Goal: Information Seeking & Learning: Understand process/instructions

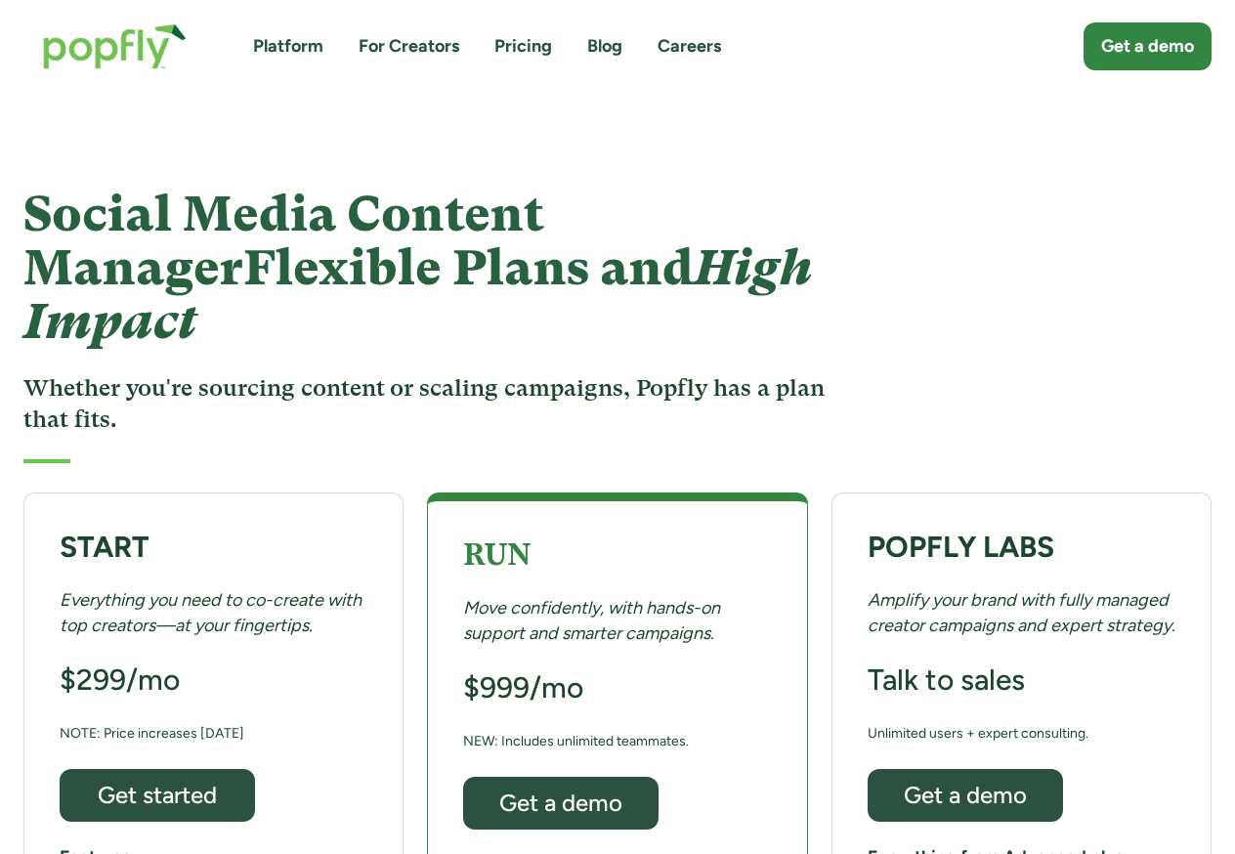
click at [282, 48] on link "Platform" at bounding box center [288, 46] width 70 height 24
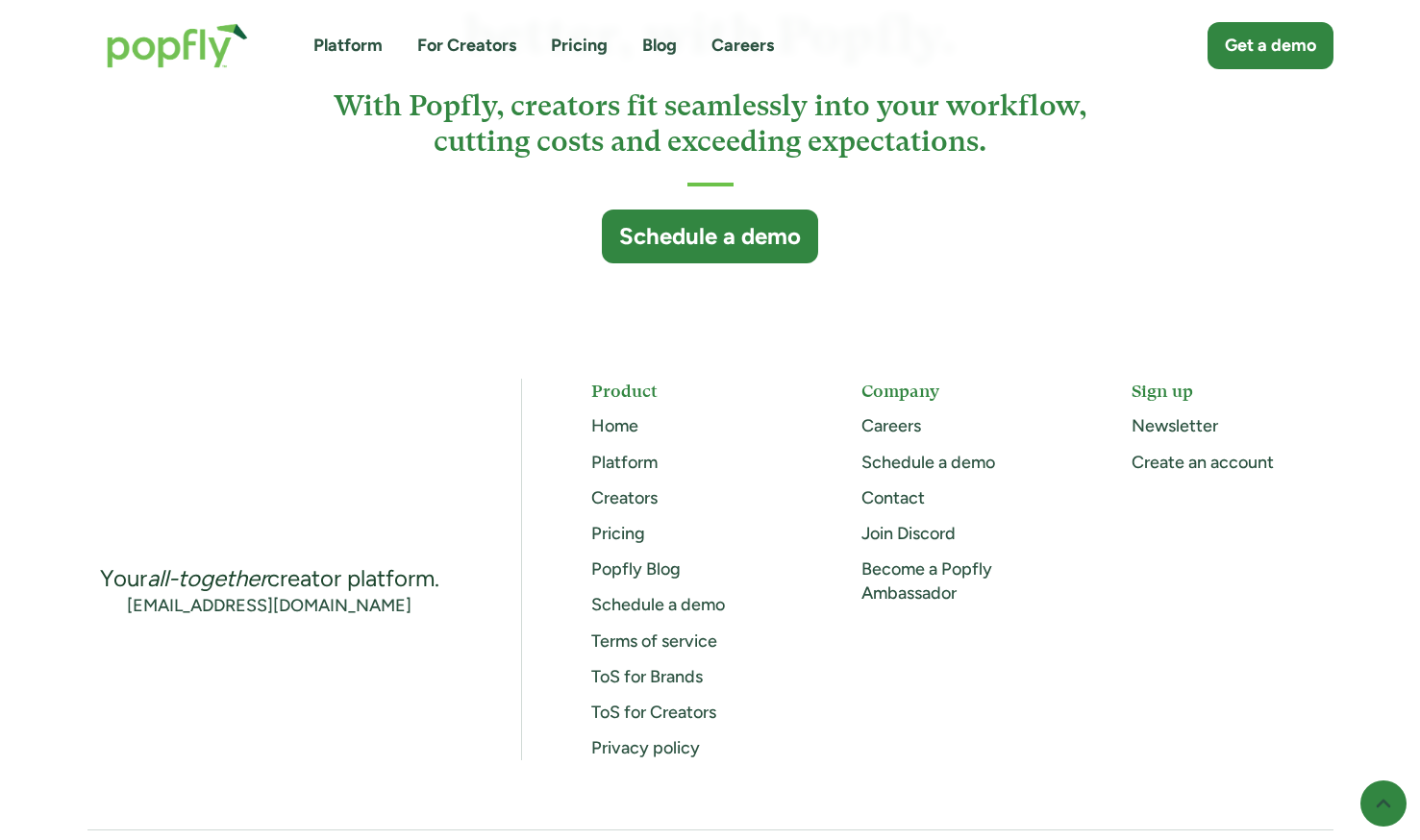
scroll to position [5286, 0]
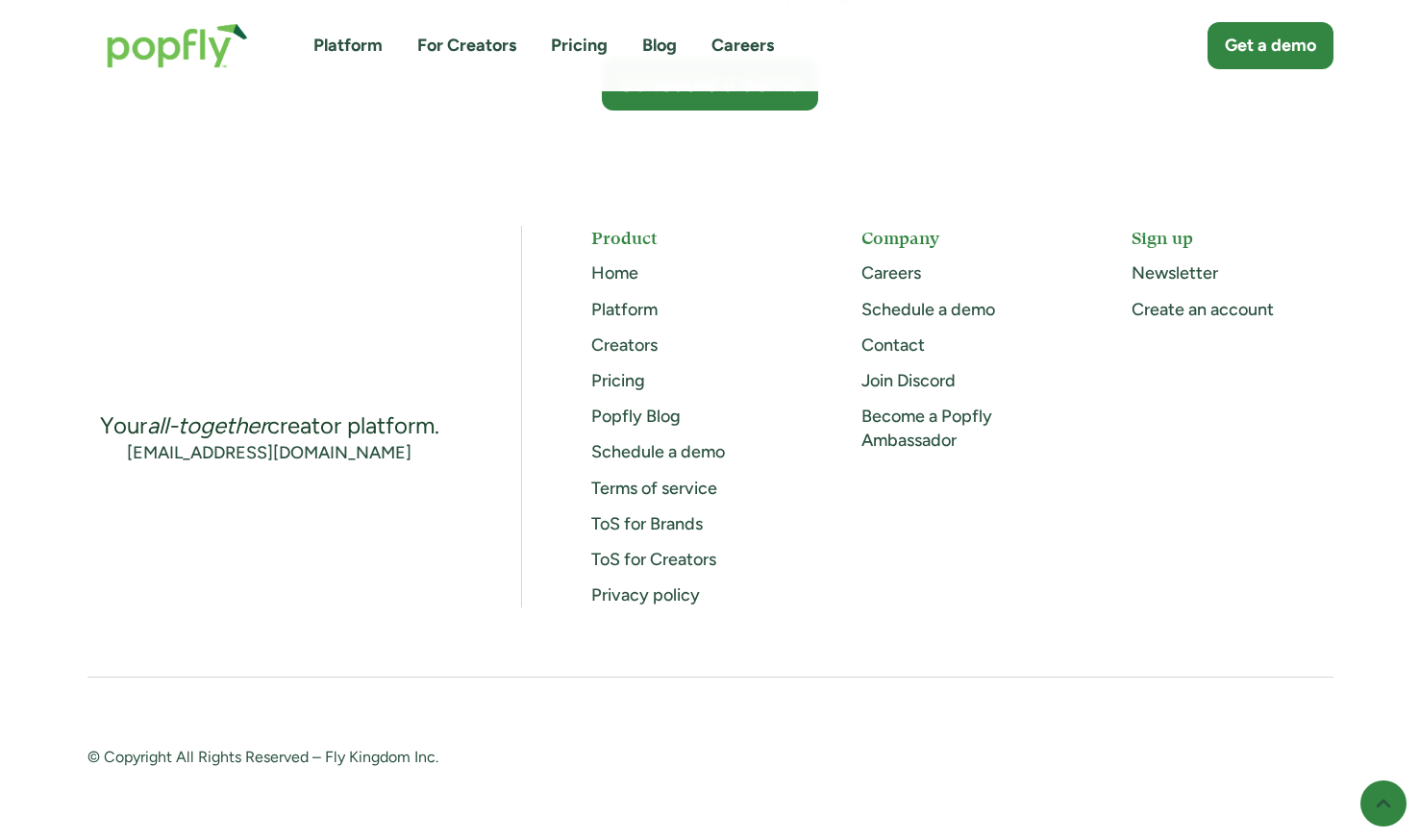
click at [626, 525] on link "ToS for Brands" at bounding box center [647, 523] width 111 height 21
